Goal: Task Accomplishment & Management: Manage account settings

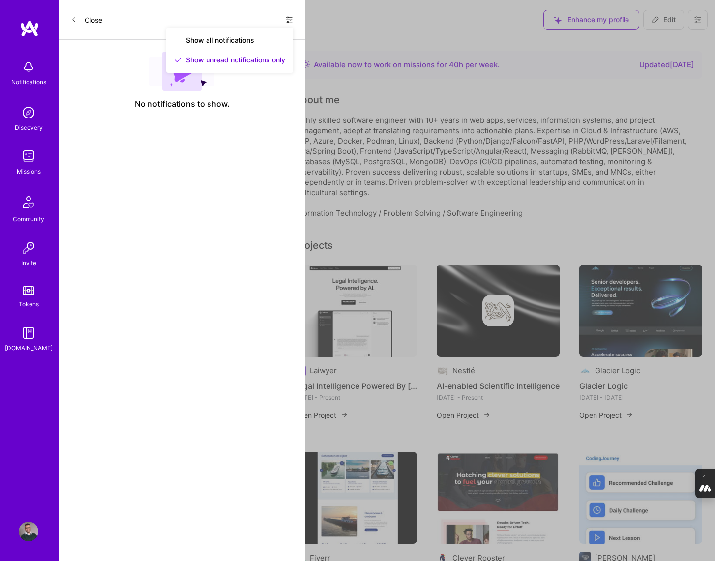
click at [236, 37] on span "Show all notifications" at bounding box center [220, 40] width 68 height 10
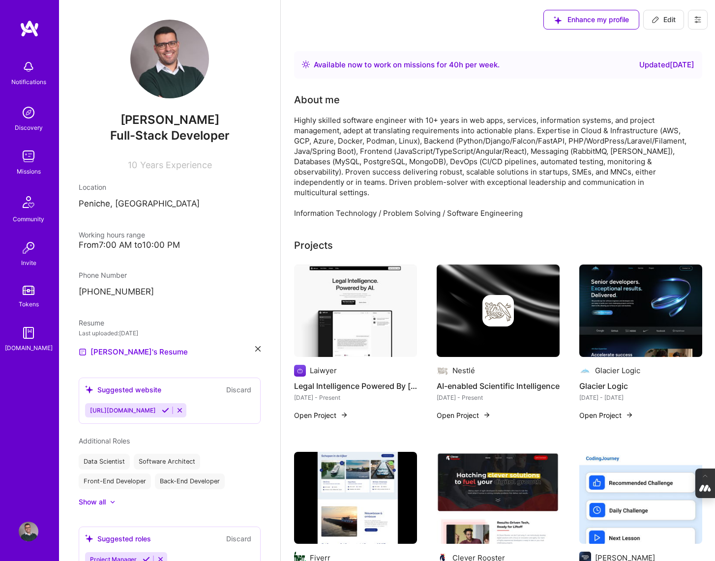
click at [29, 530] on img at bounding box center [29, 532] width 20 height 20
click at [698, 19] on icon at bounding box center [698, 19] width 6 height 1
click at [658, 88] on button "Log Out" at bounding box center [671, 92] width 74 height 25
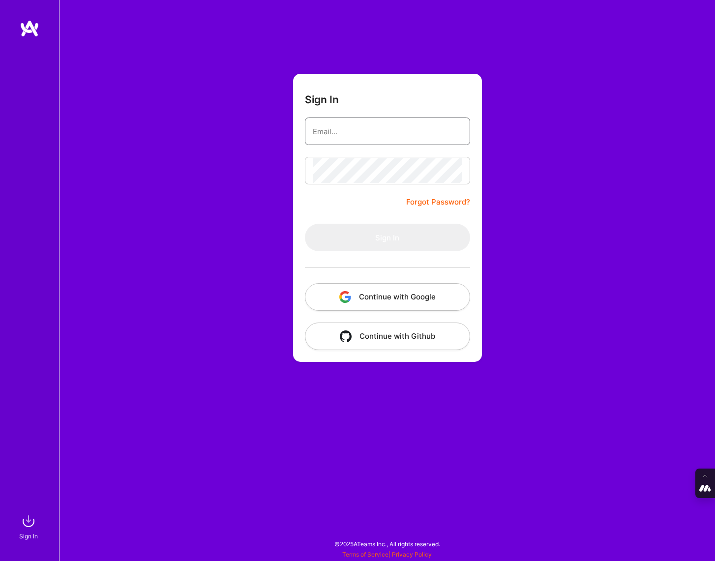
click at [363, 136] on input "email" at bounding box center [387, 131] width 149 height 25
type input "tanya@a.team"
click at [374, 304] on button "Continue with Google" at bounding box center [387, 297] width 165 height 28
